Goal: Navigation & Orientation: Find specific page/section

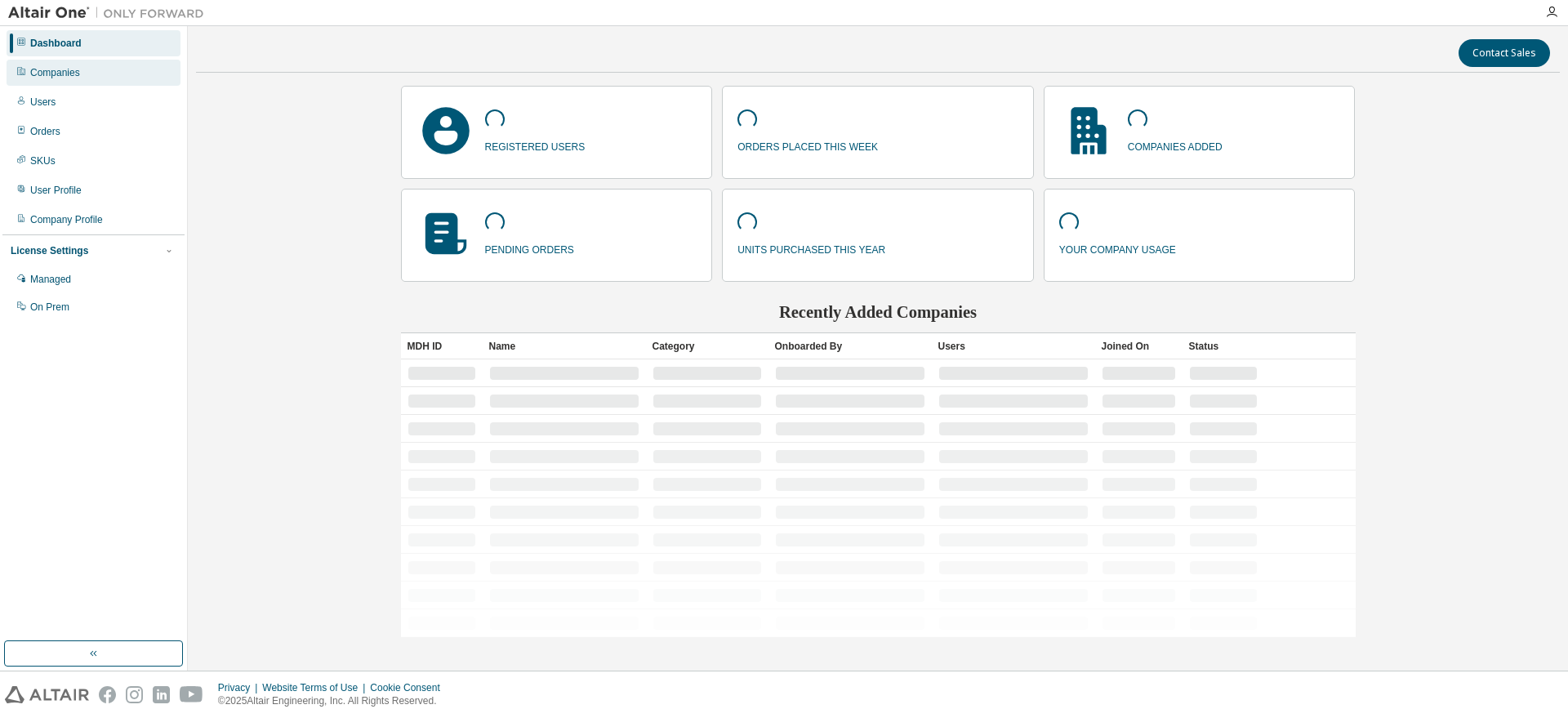
click at [67, 83] on div "Companies" at bounding box center [93, 72] width 174 height 26
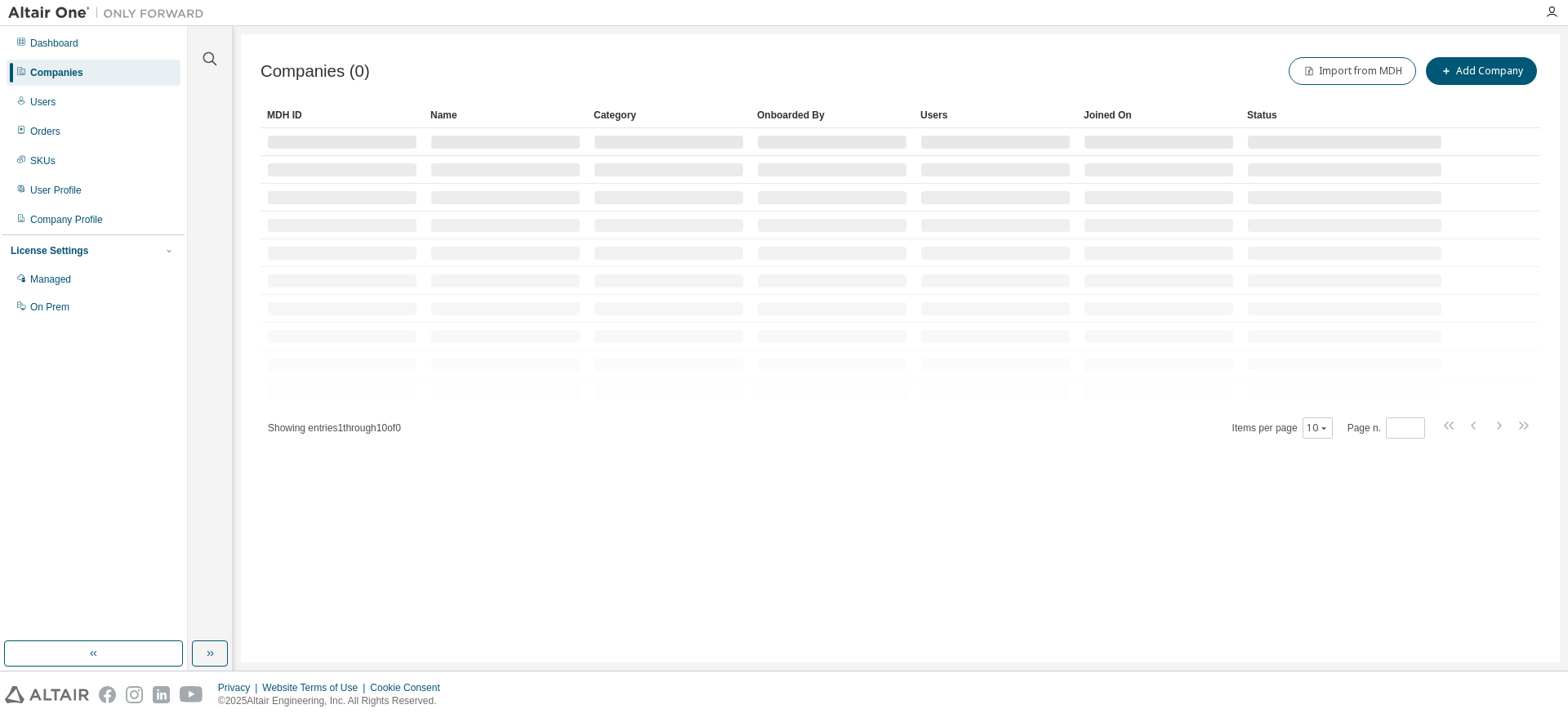
click at [24, 13] on img at bounding box center [110, 13] width 204 height 16
click at [47, 46] on div "Dashboard" at bounding box center [54, 44] width 48 height 13
